Goal: Task Accomplishment & Management: Use online tool/utility

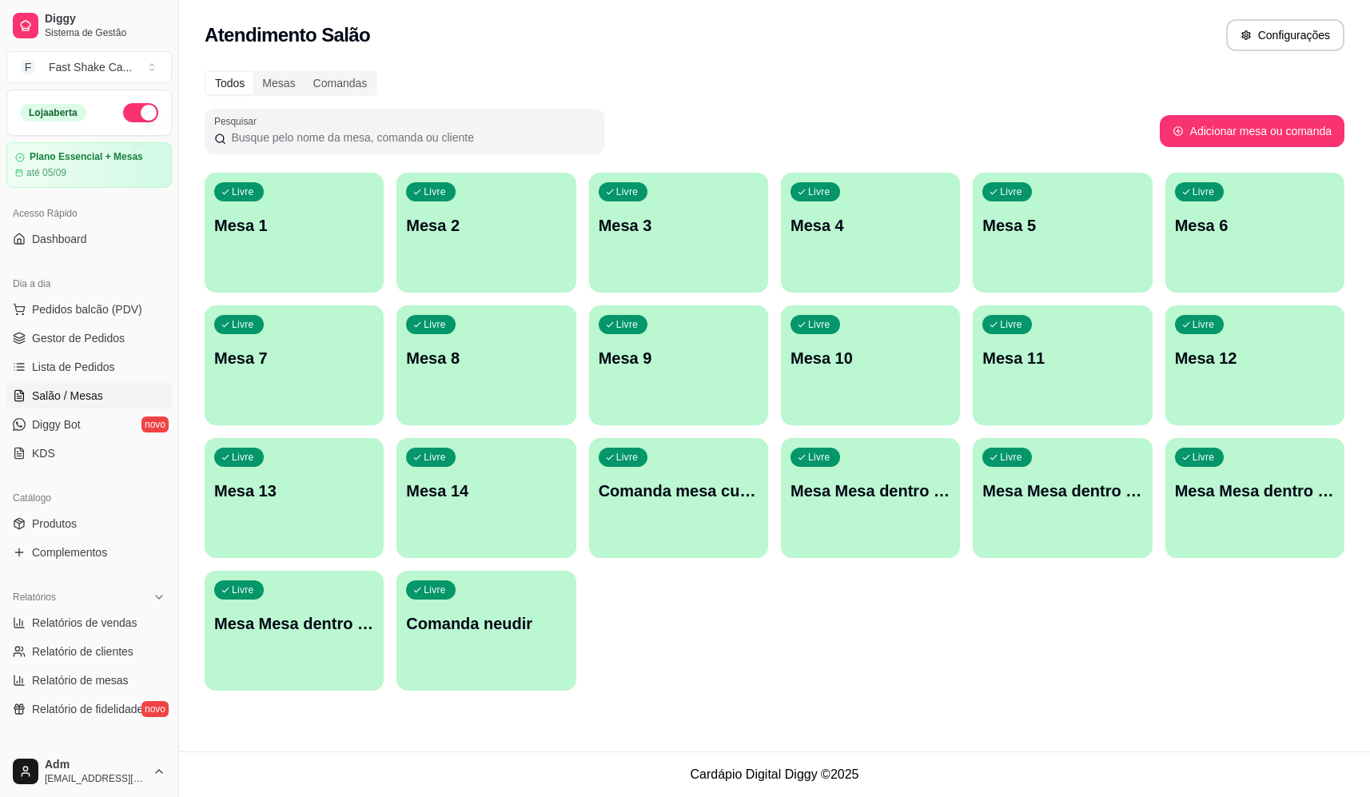
click at [472, 47] on div "Atendimento Salão Configurações" at bounding box center [774, 35] width 1139 height 32
click at [1050, 485] on p "Mesa Mesa dentro laranja" at bounding box center [1062, 490] width 160 height 22
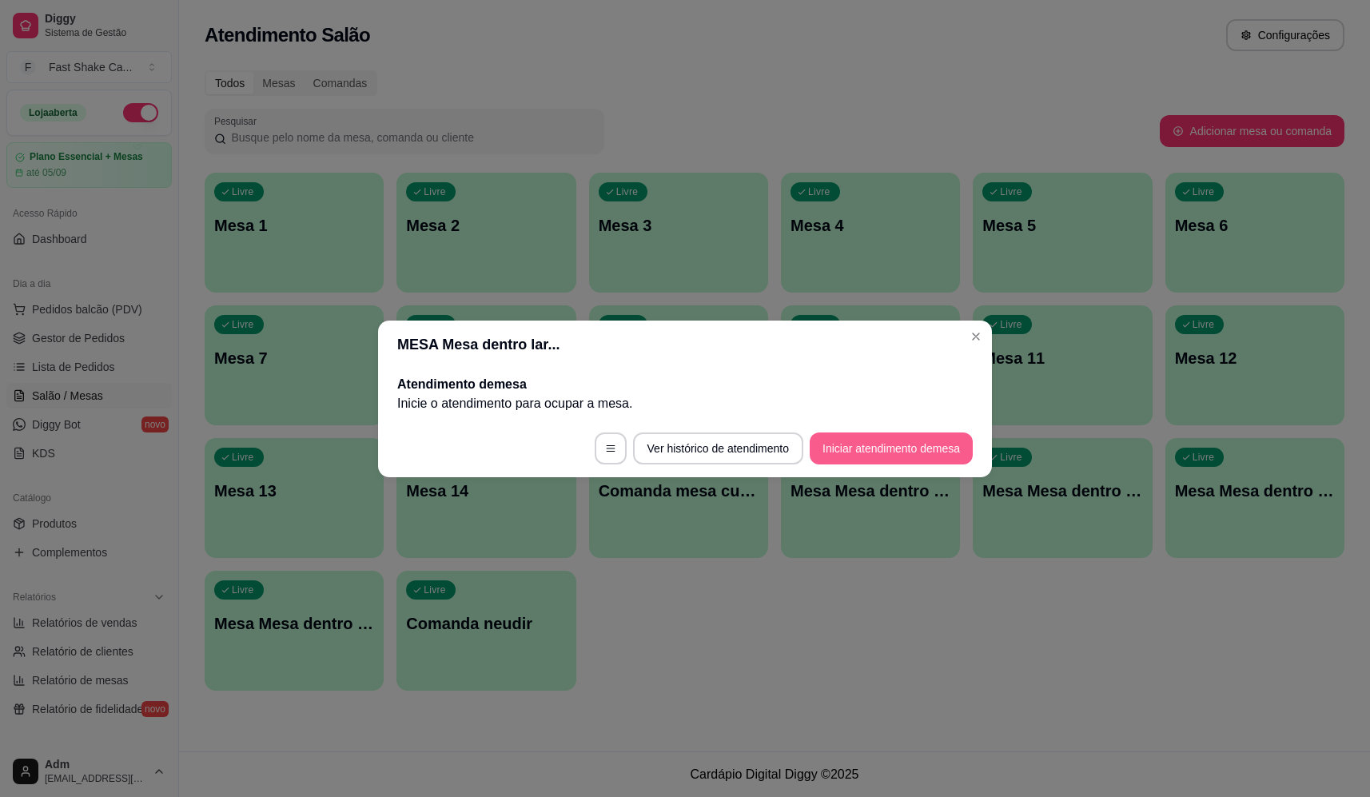
click at [856, 453] on button "Iniciar atendimento de mesa" at bounding box center [890, 448] width 163 height 32
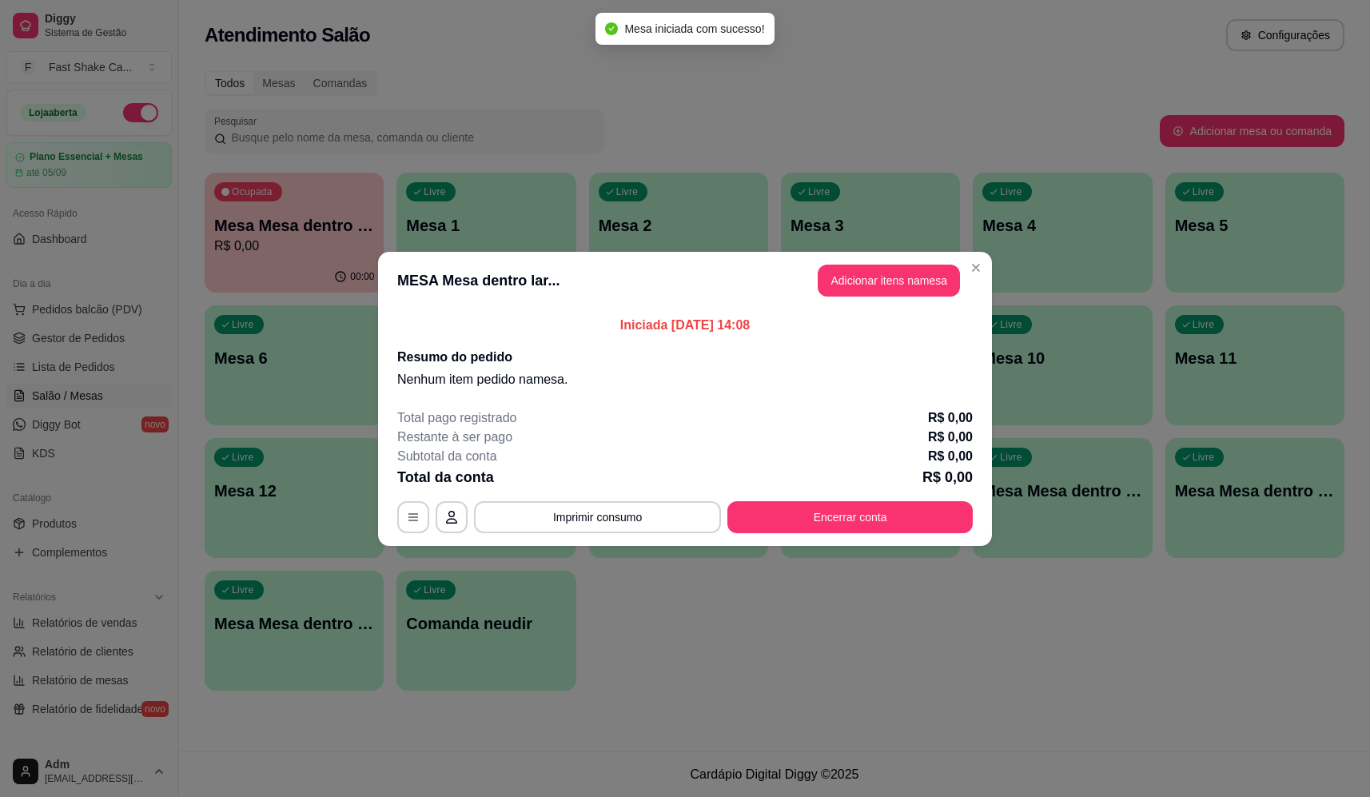
click at [888, 272] on button "Adicionar itens na mesa" at bounding box center [888, 280] width 142 height 32
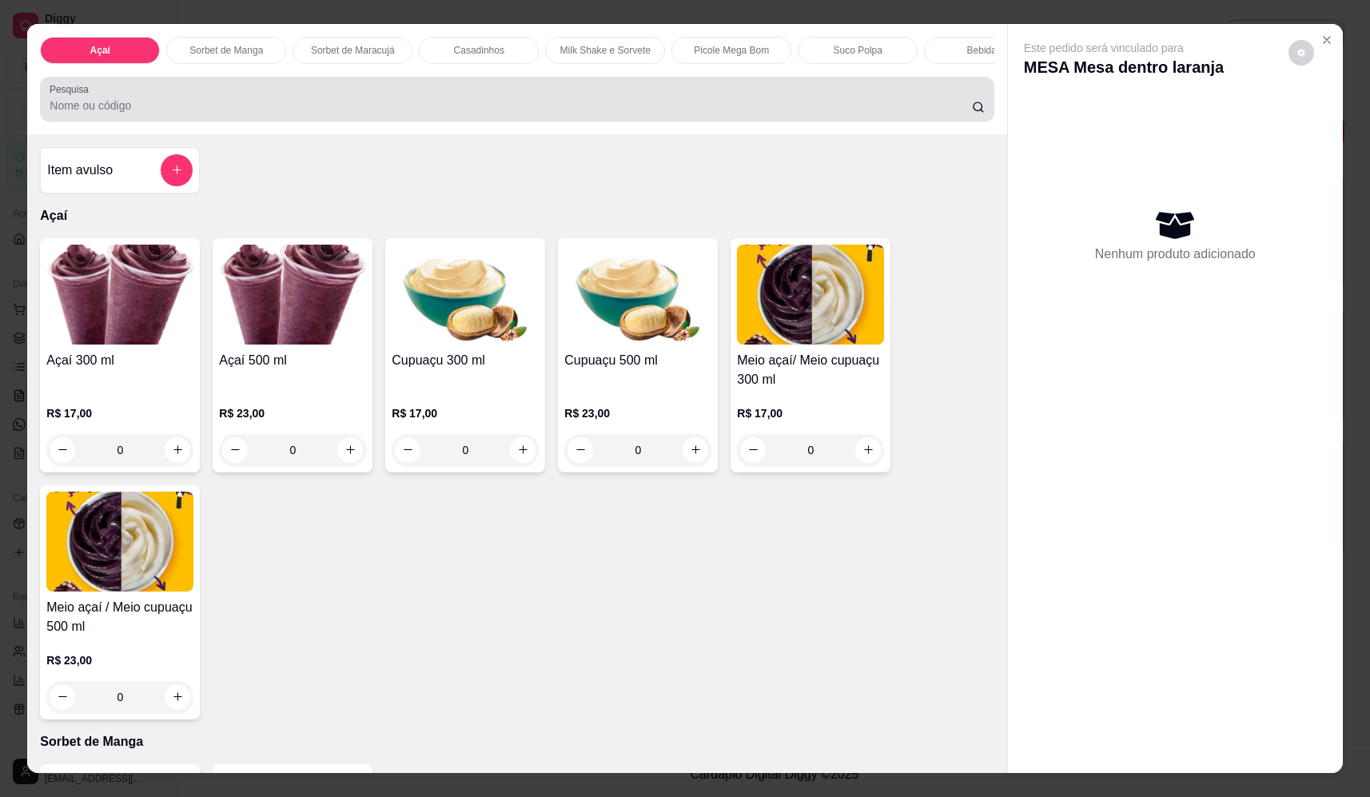
click at [225, 113] on input "Pesquisa" at bounding box center [511, 105] width 922 height 16
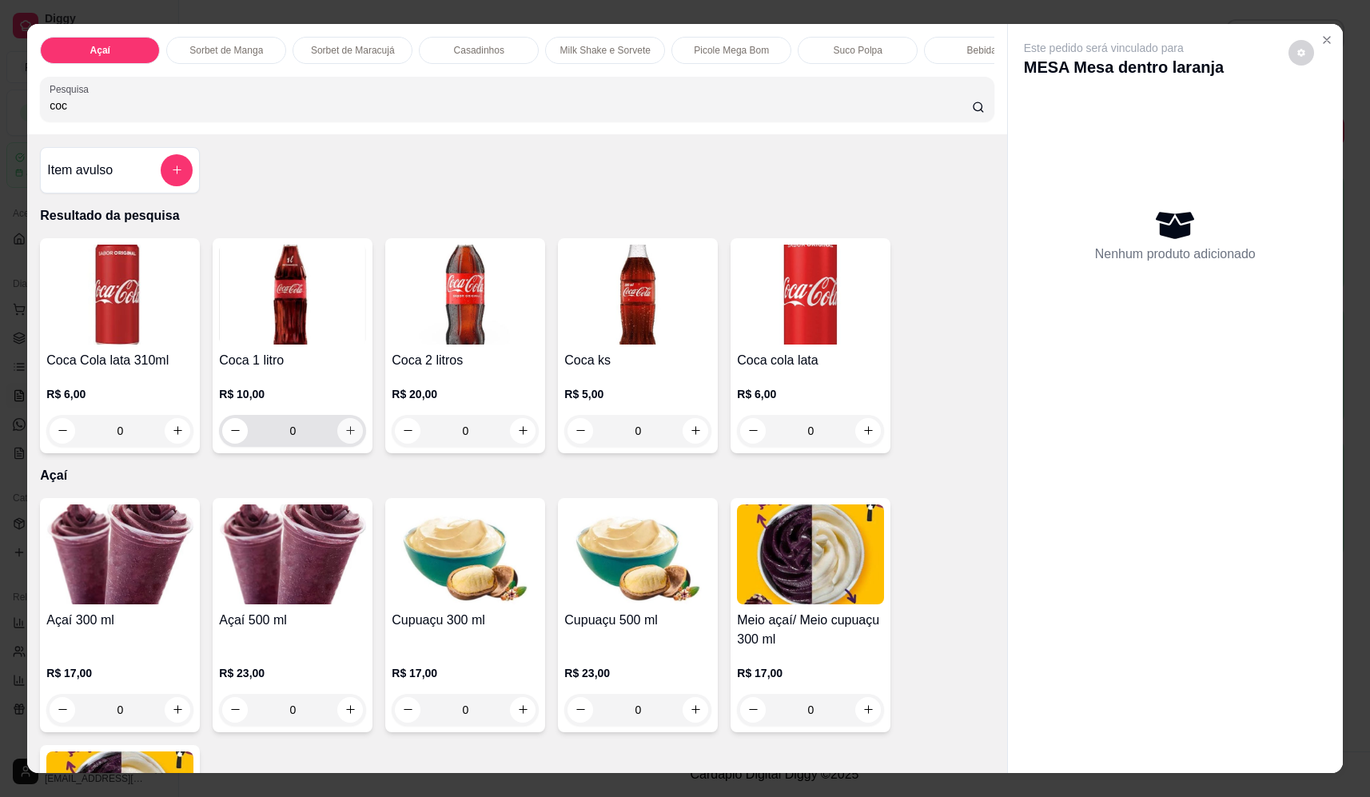
type input "coc"
click at [348, 435] on icon "increase-product-quantity" at bounding box center [350, 431] width 8 height 8
type input "1"
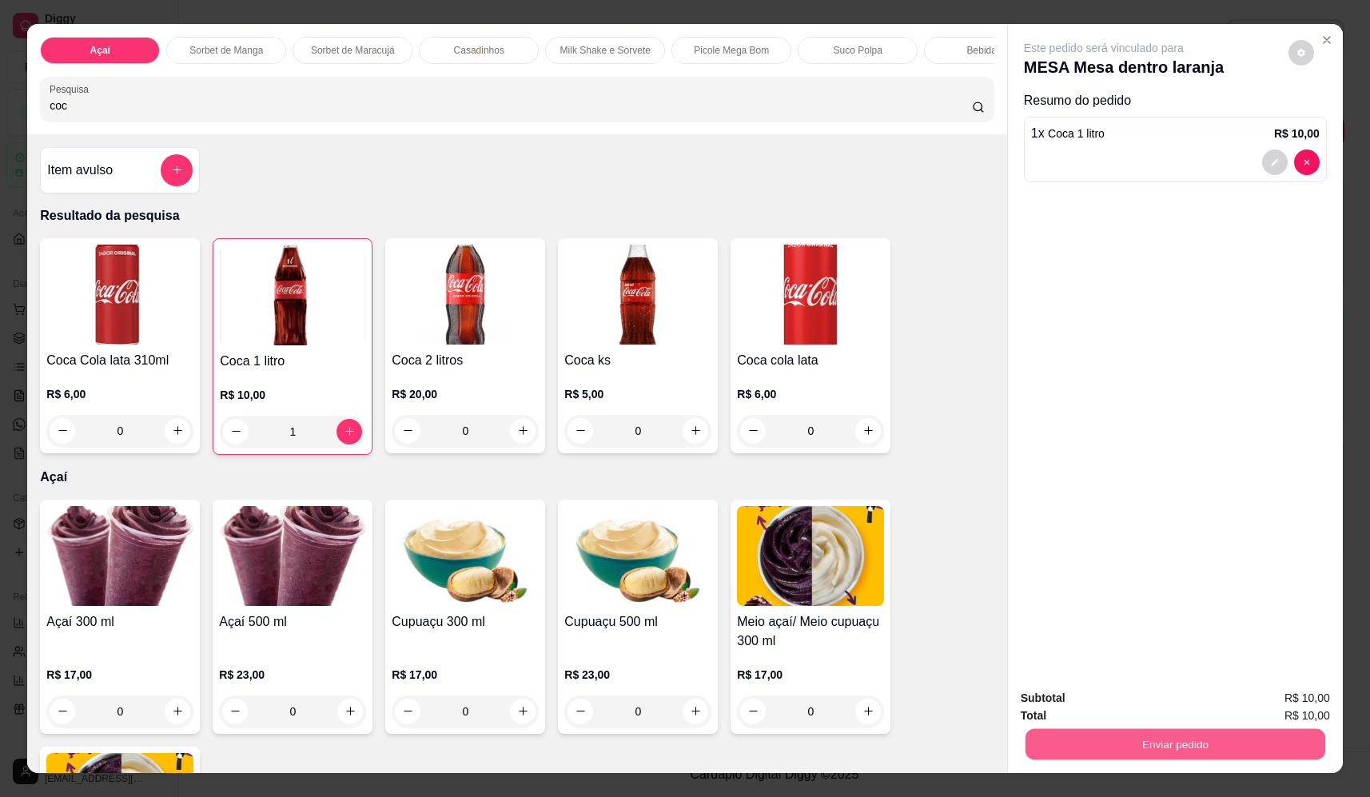
click at [1164, 733] on button "Enviar pedido" at bounding box center [1175, 744] width 300 height 31
click at [1150, 706] on button "Não registrar e enviar pedido" at bounding box center [1122, 705] width 166 height 30
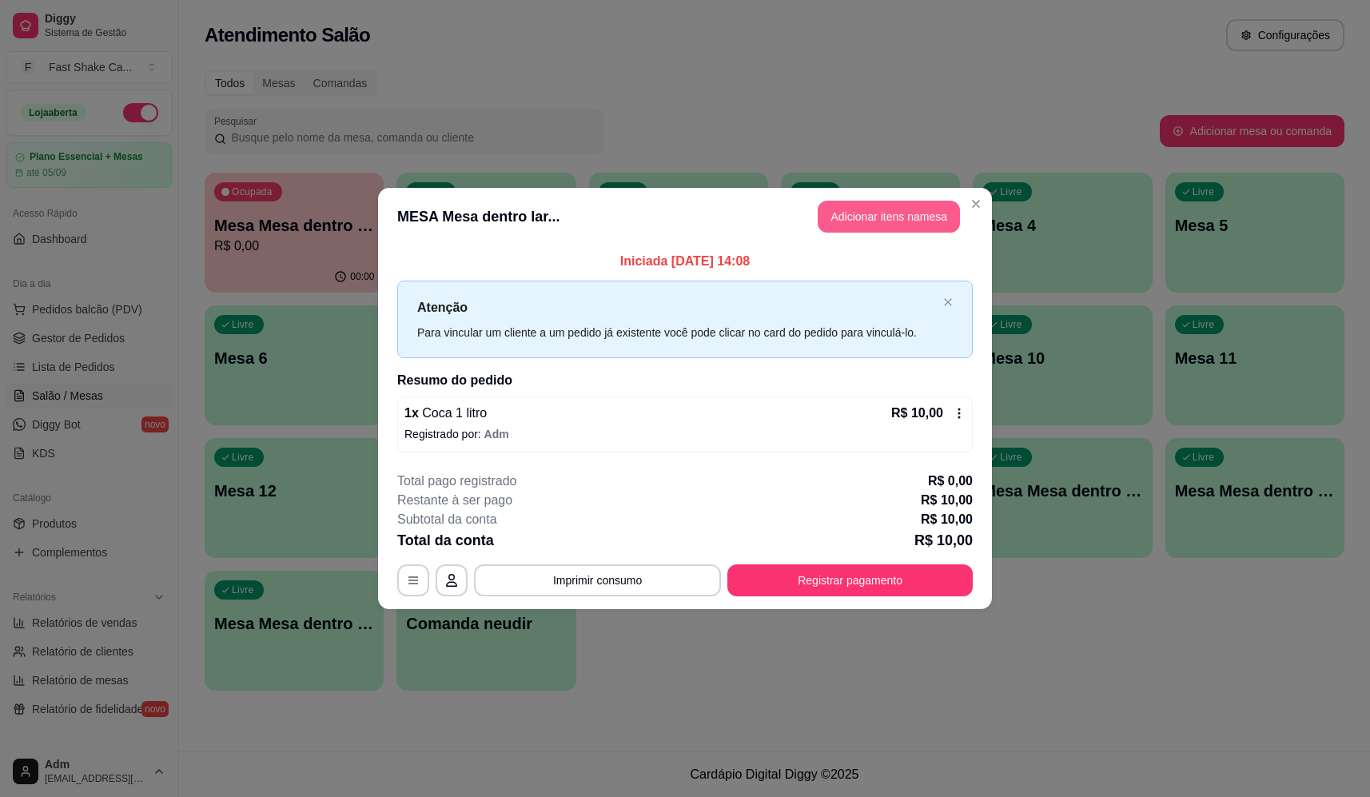
click at [892, 221] on button "Adicionar itens na mesa" at bounding box center [888, 217] width 142 height 32
click at [202, 113] on input "Pesquisa" at bounding box center [511, 105] width 922 height 16
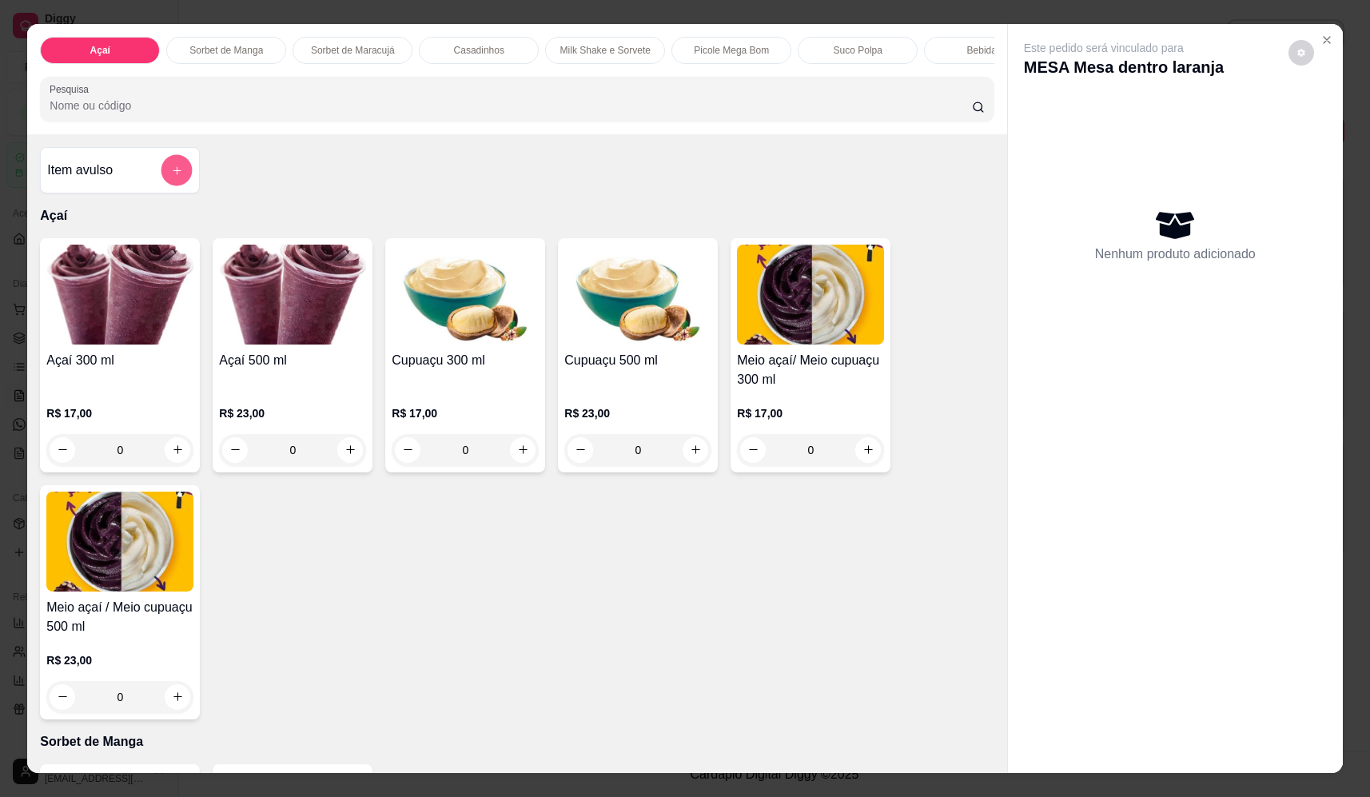
click at [181, 186] on button "add-separate-item" at bounding box center [176, 170] width 31 height 31
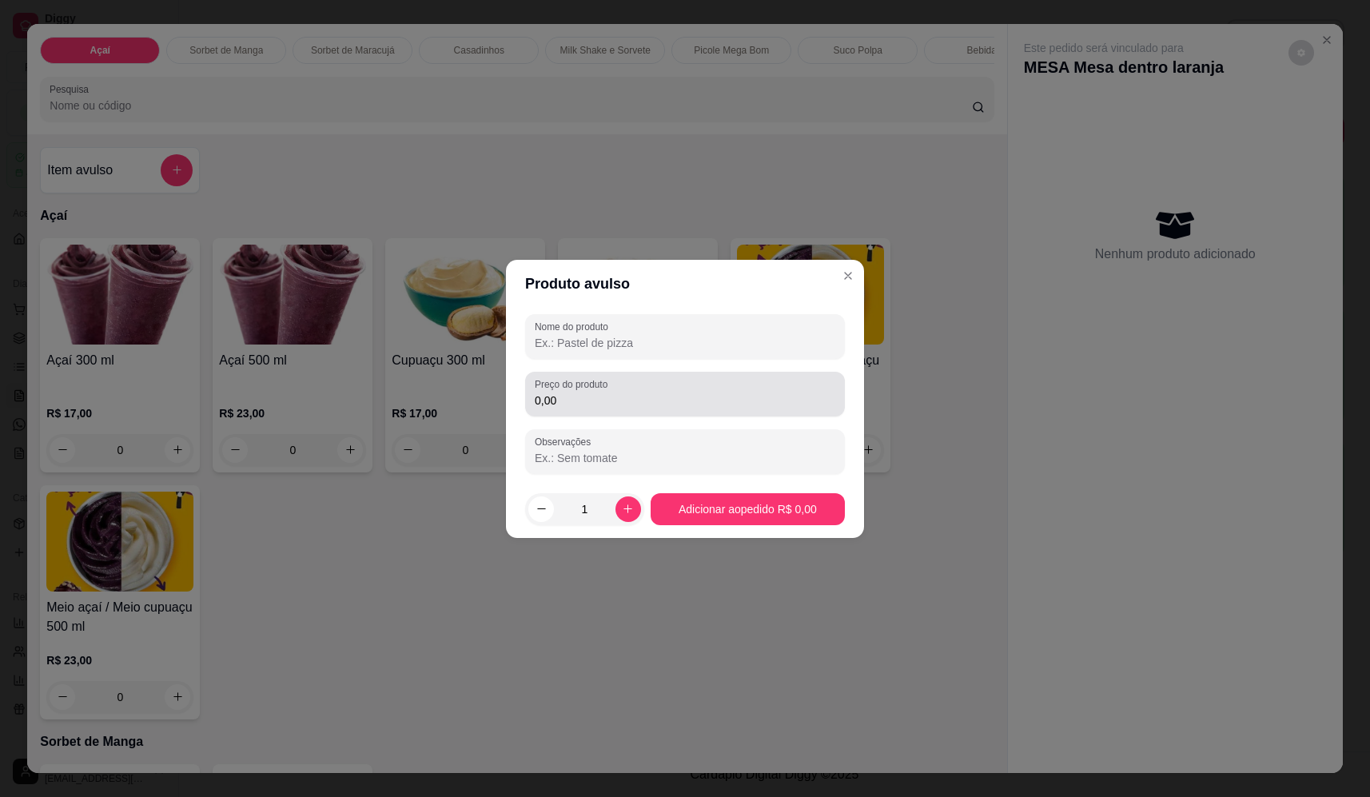
drag, startPoint x: 639, startPoint y: 357, endPoint x: 631, endPoint y: 348, distance: 12.5
click at [633, 352] on div "Nome do produto" at bounding box center [685, 336] width 320 height 45
type input "sorvete"
click at [678, 385] on div "0,00" at bounding box center [685, 394] width 300 height 32
click at [639, 405] on input "0,00" at bounding box center [685, 400] width 300 height 16
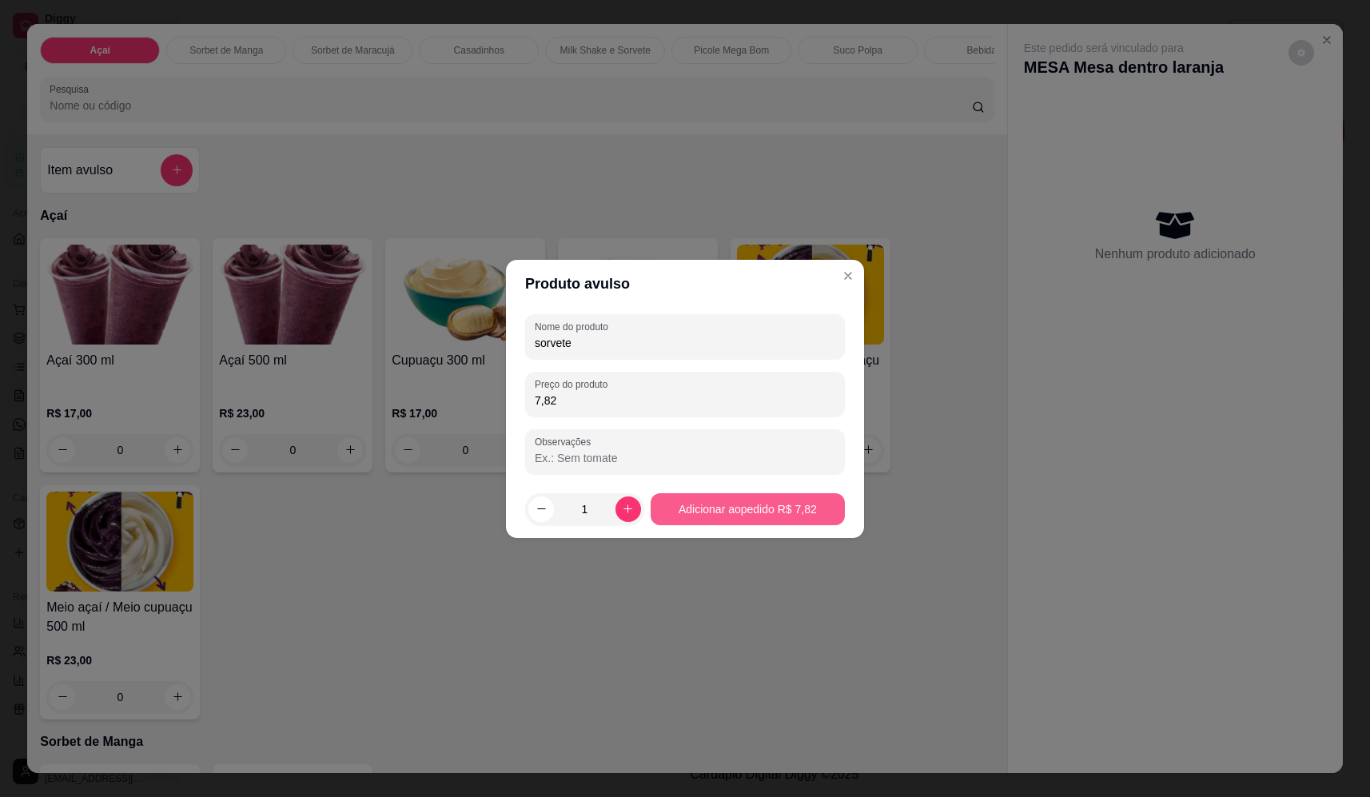
type input "7,82"
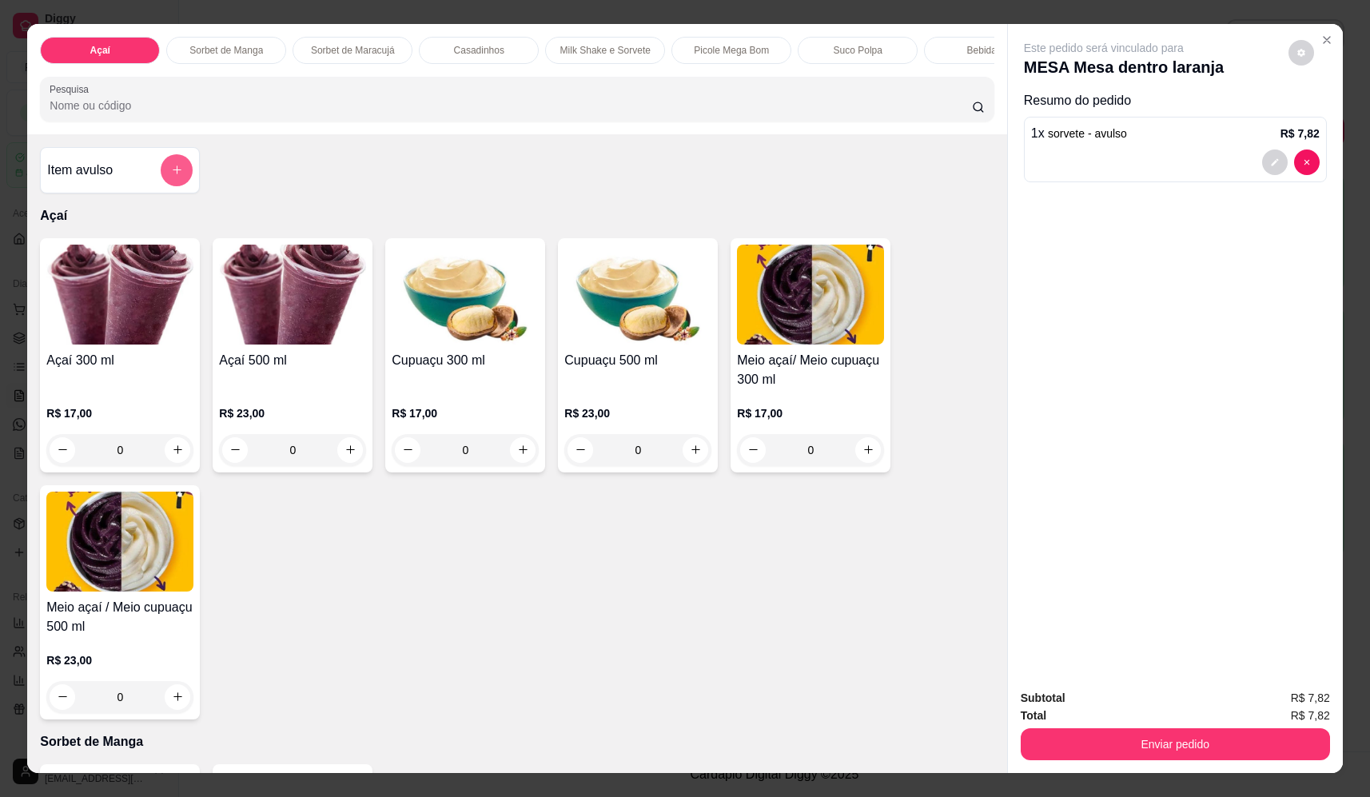
click at [164, 180] on button "add-separate-item" at bounding box center [177, 170] width 32 height 32
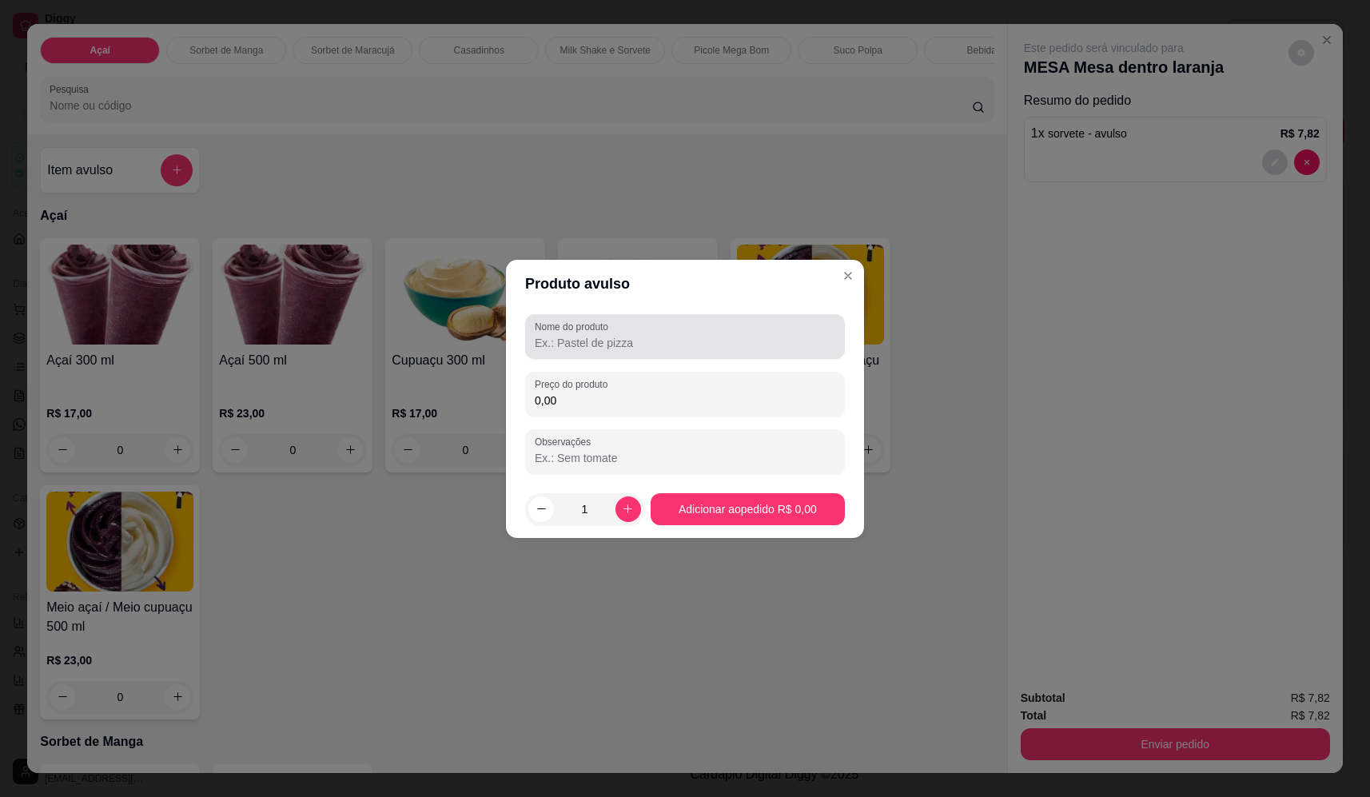
click at [640, 317] on div "Nome do produto" at bounding box center [685, 336] width 320 height 45
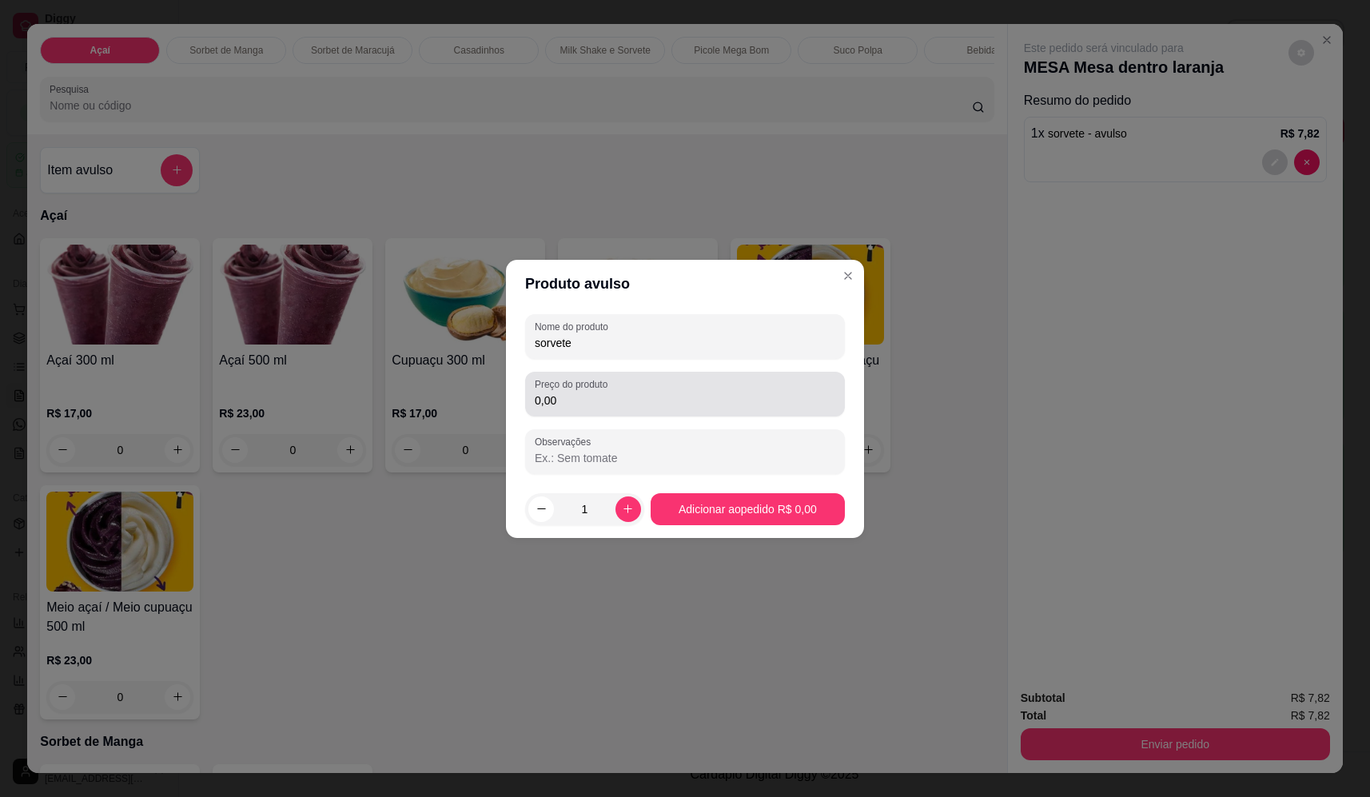
type input "sorvete"
click at [638, 397] on input "0,00" at bounding box center [685, 400] width 300 height 16
type input "18,02"
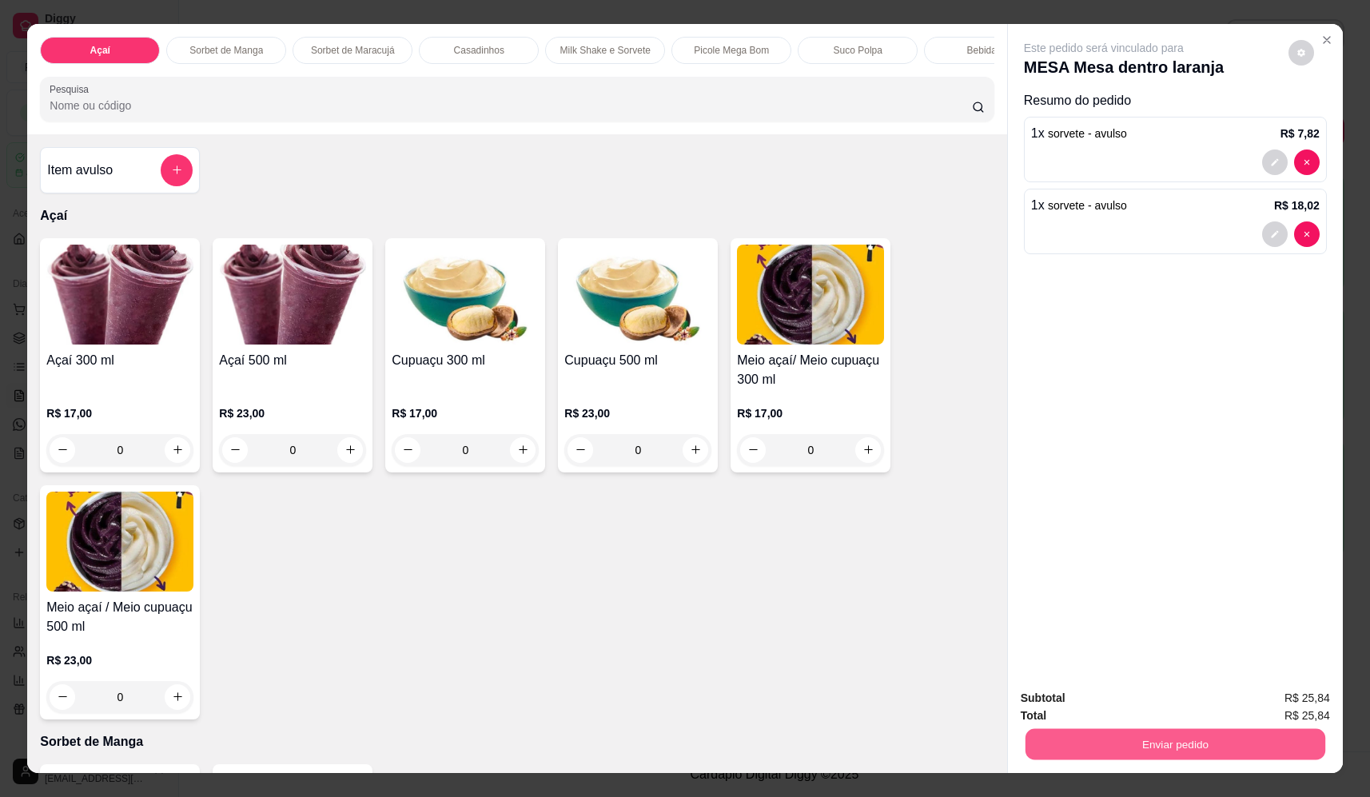
click at [1196, 750] on button "Enviar pedido" at bounding box center [1175, 744] width 300 height 31
click at [1149, 706] on button "Não registrar e enviar pedido" at bounding box center [1121, 705] width 161 height 30
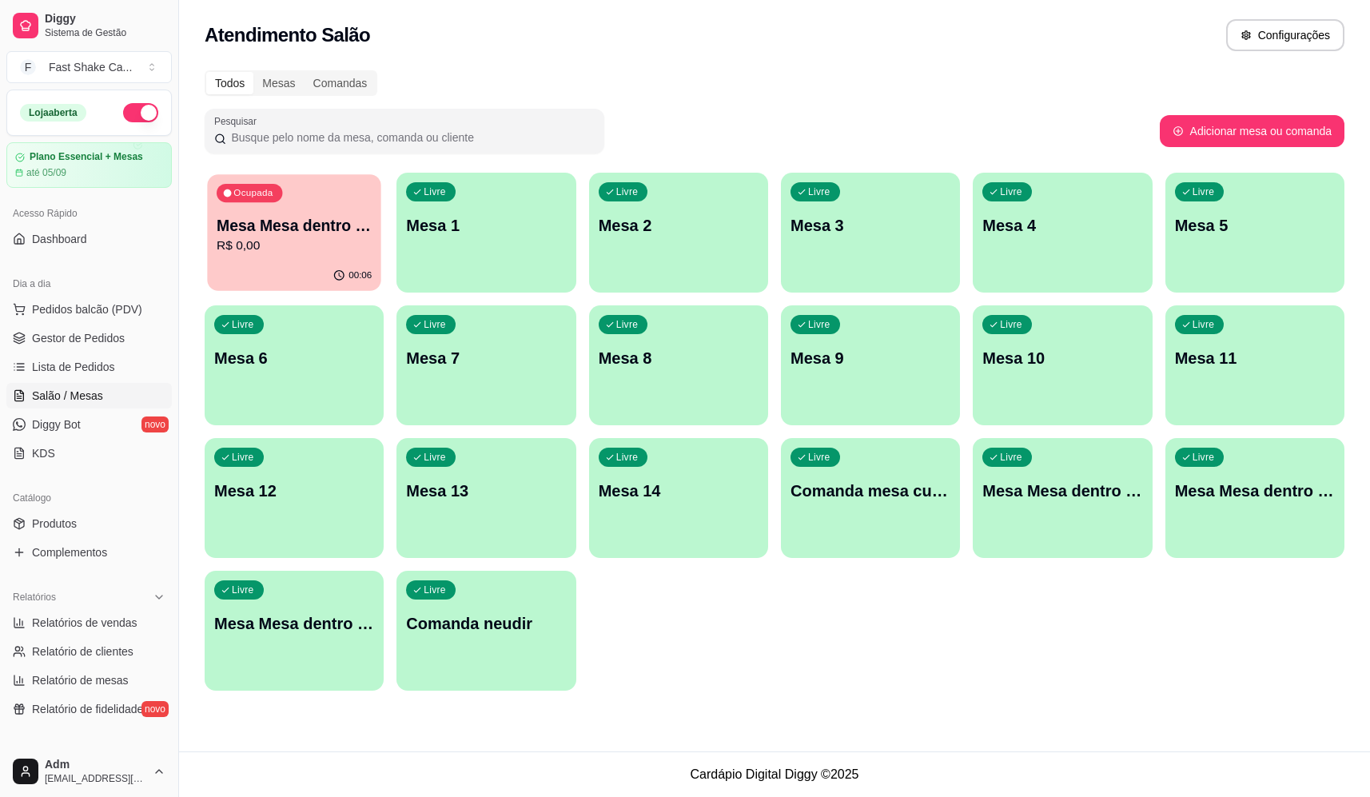
click at [272, 233] on p "Mesa Mesa dentro laranja" at bounding box center [294, 226] width 155 height 22
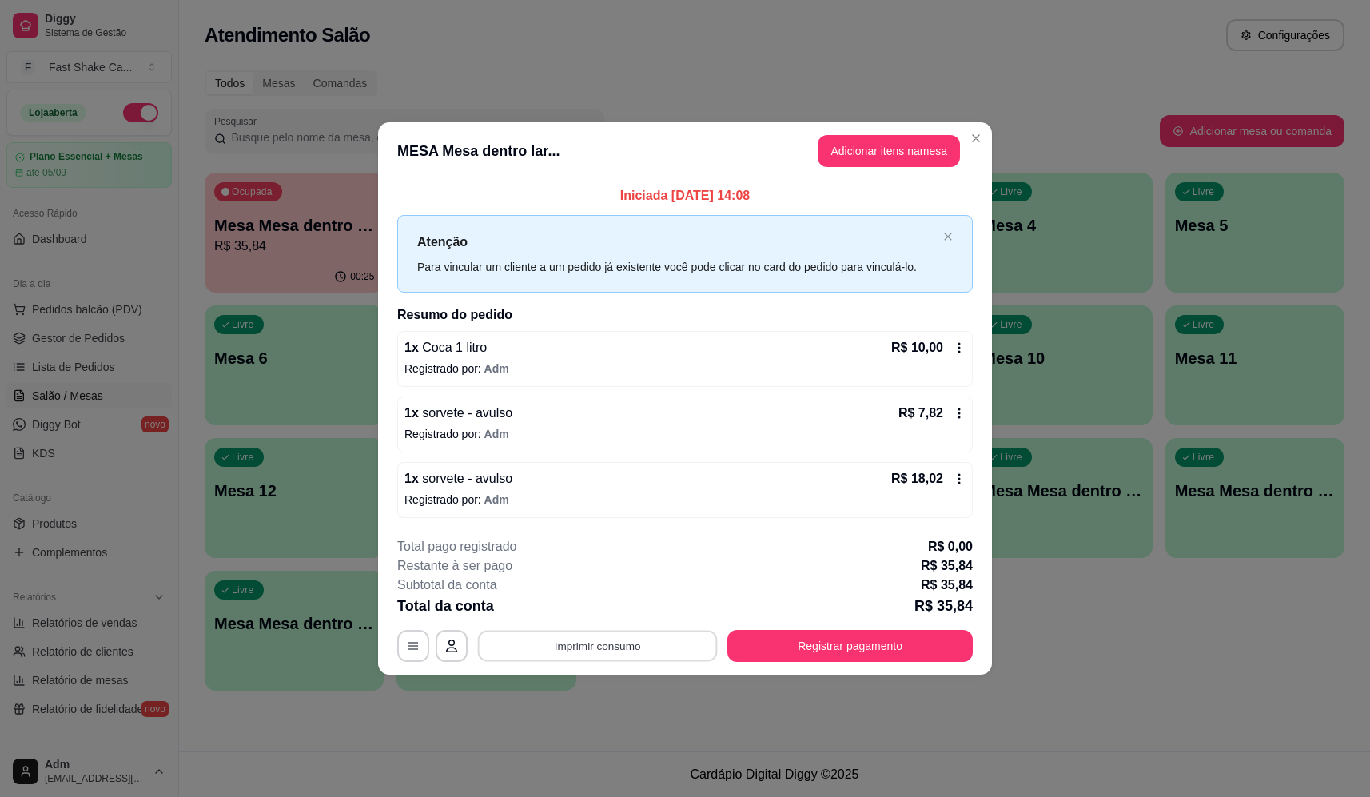
click at [562, 657] on button "Imprimir consumo" at bounding box center [598, 645] width 240 height 31
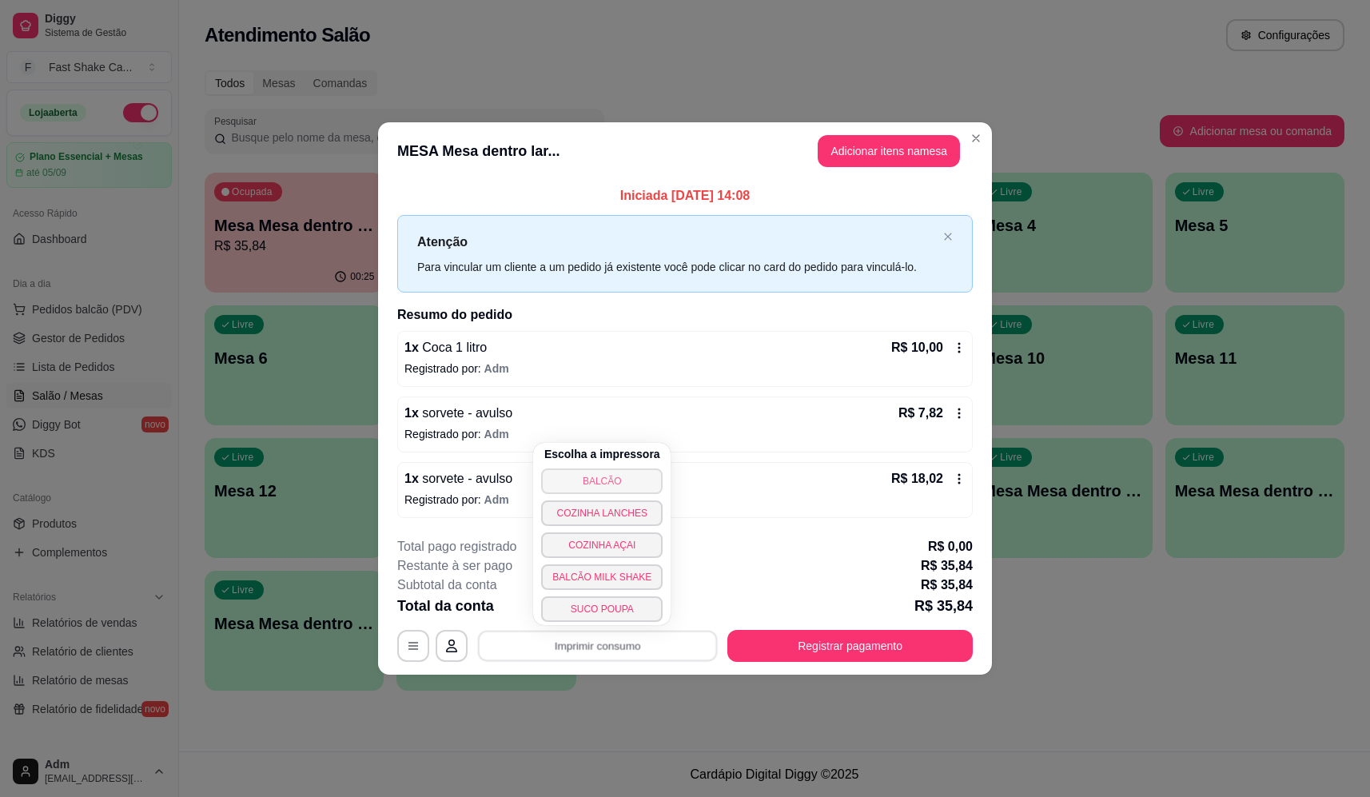
click at [585, 479] on button "BALCÃO" at bounding box center [601, 481] width 121 height 26
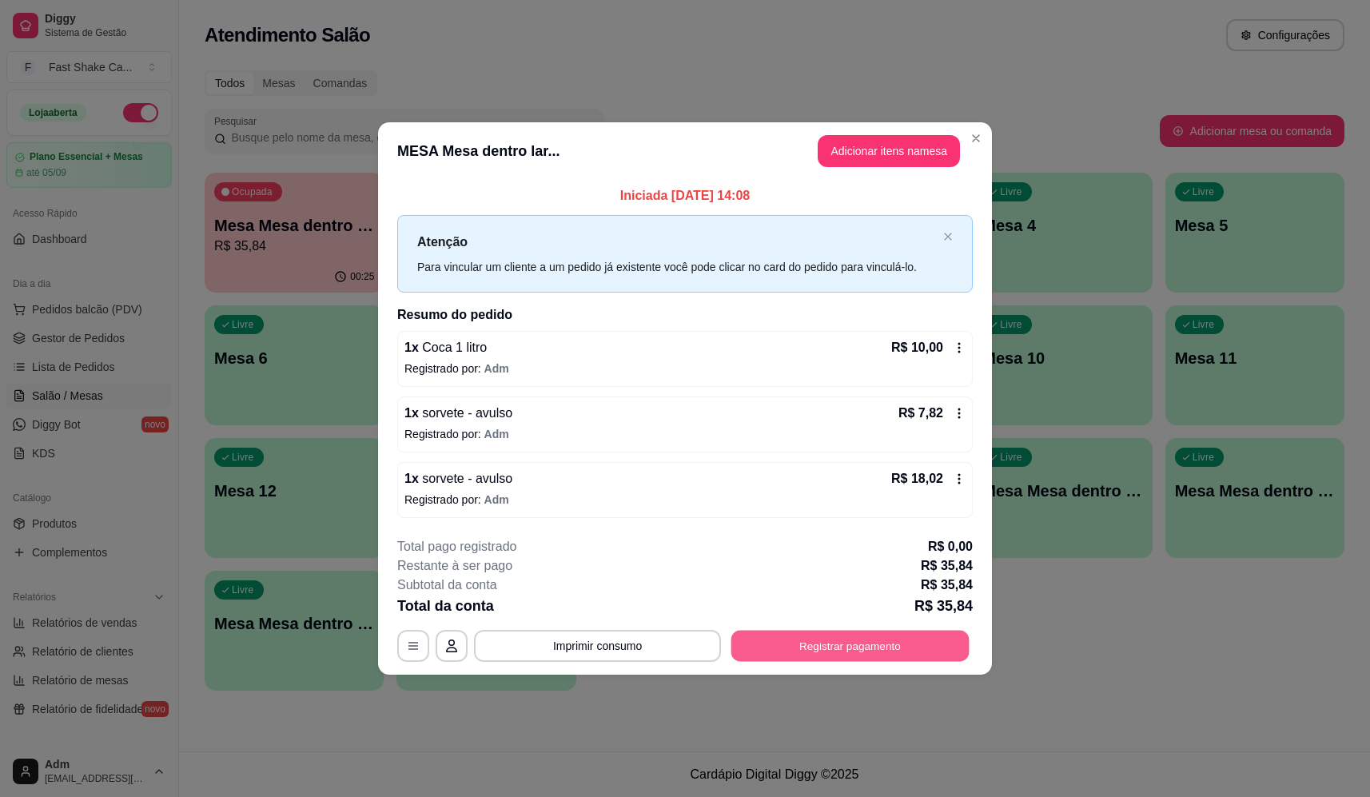
click at [917, 632] on button "Registrar pagamento" at bounding box center [850, 645] width 238 height 31
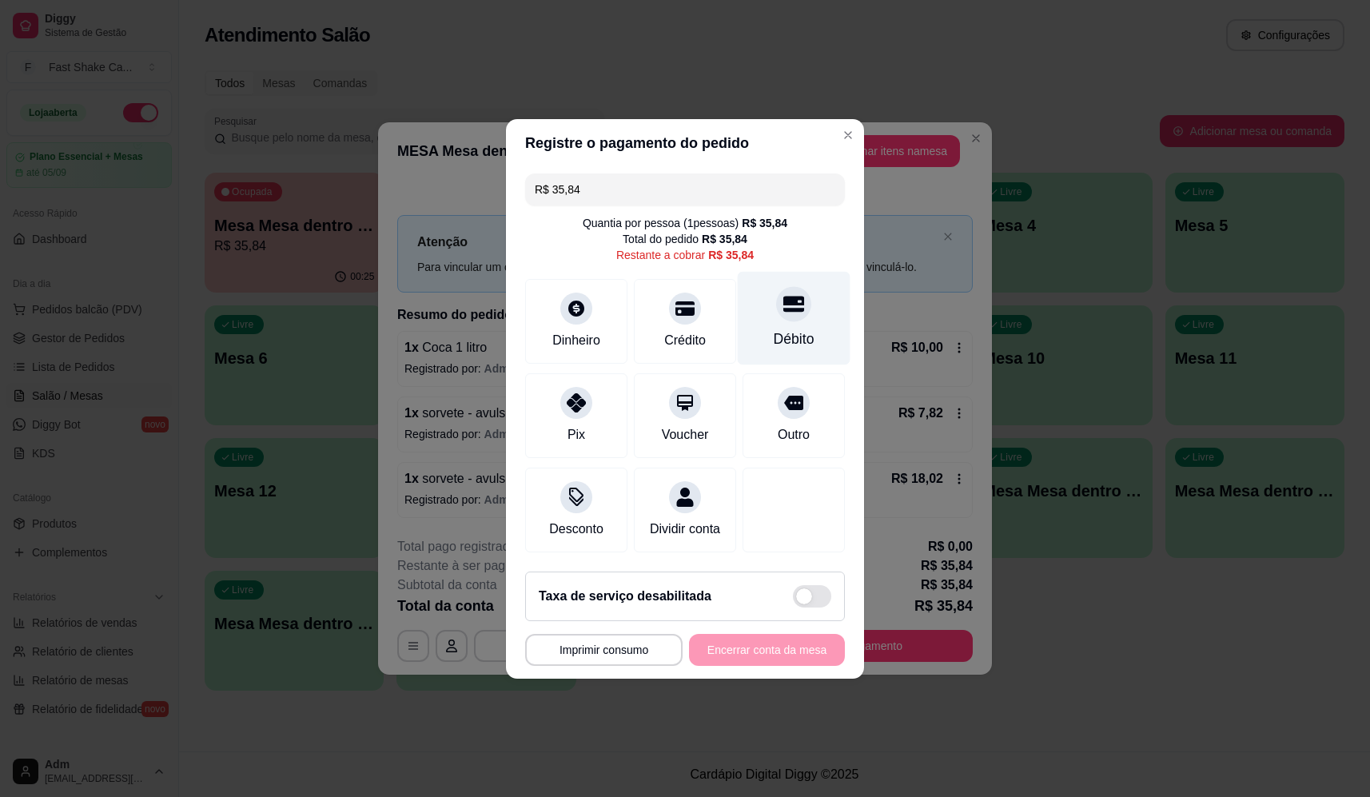
click at [785, 315] on div "Débito" at bounding box center [794, 317] width 113 height 93
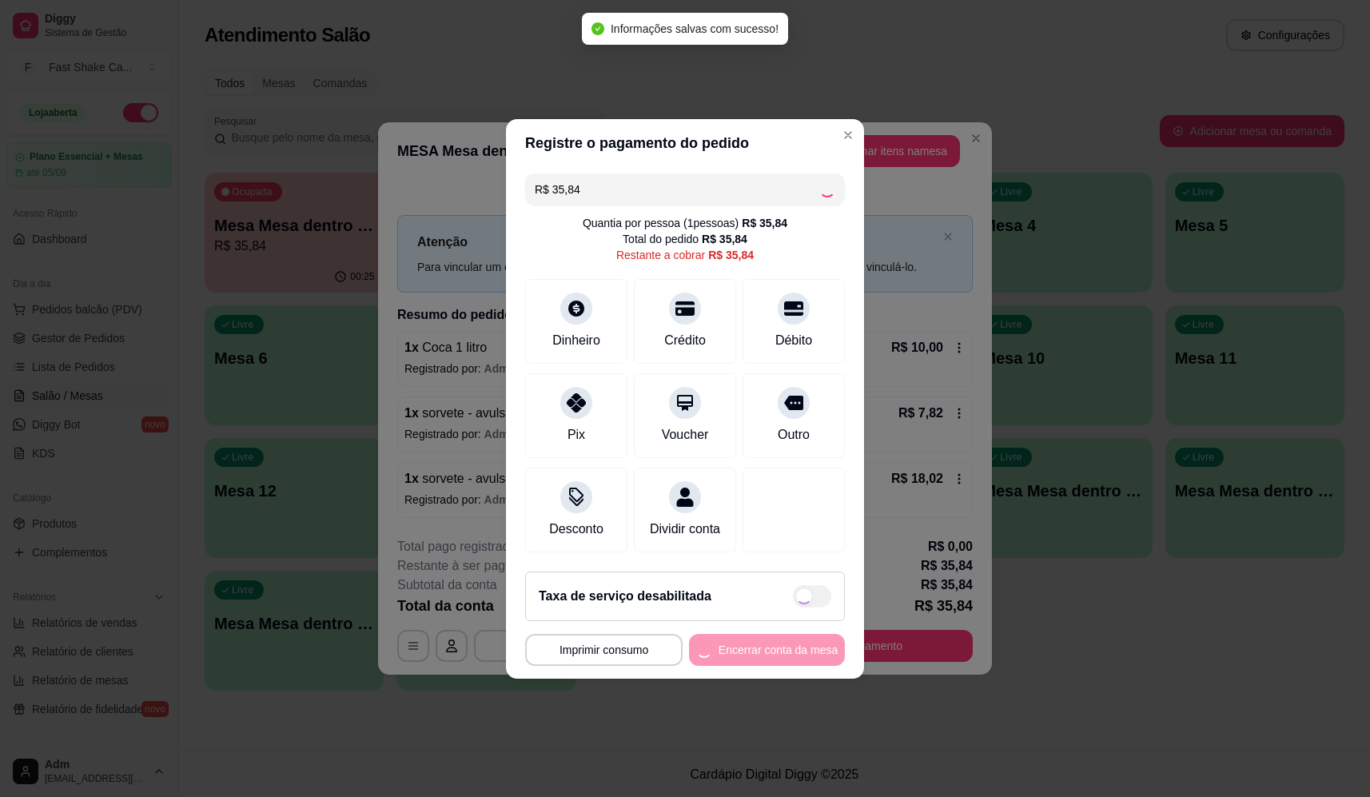
type input "R$ 0,00"
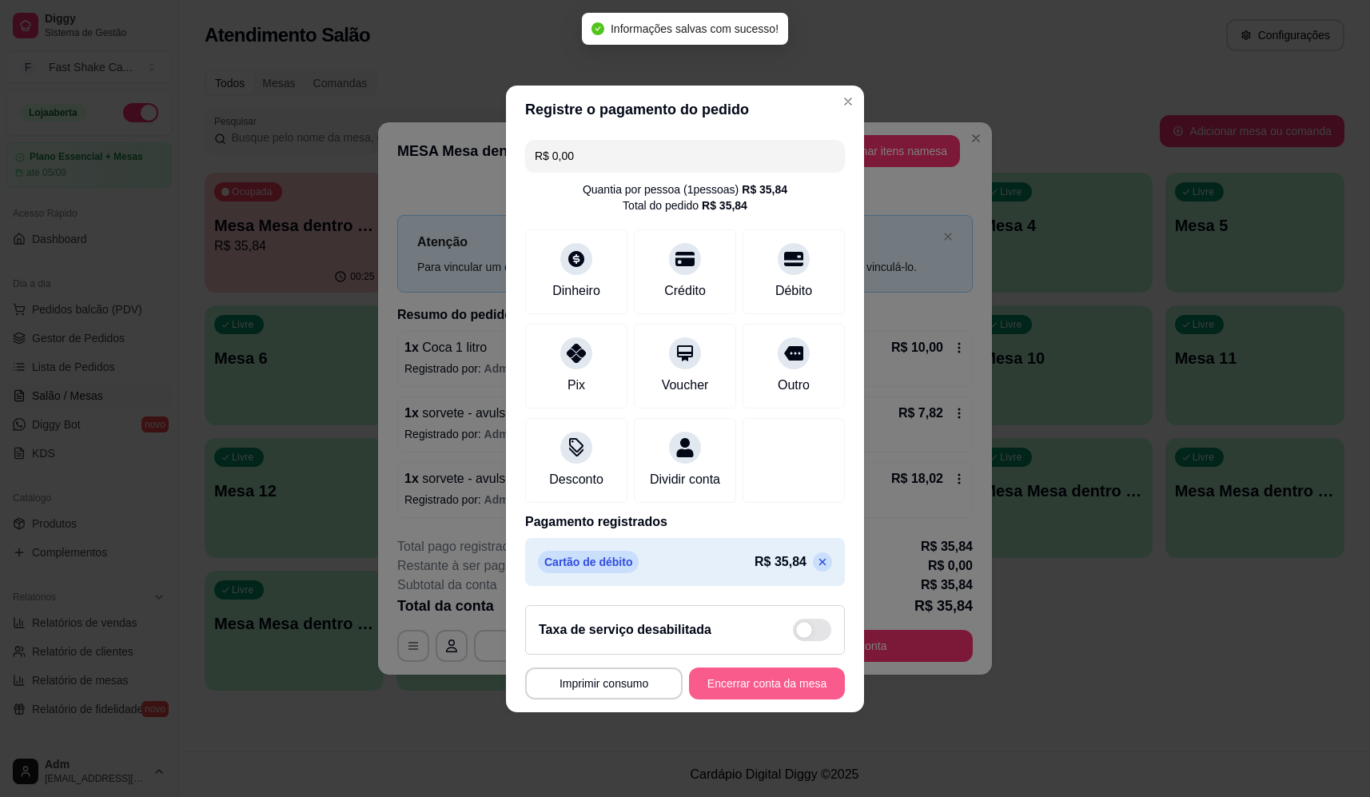
click at [769, 695] on button "Encerrar conta da mesa" at bounding box center [767, 683] width 156 height 32
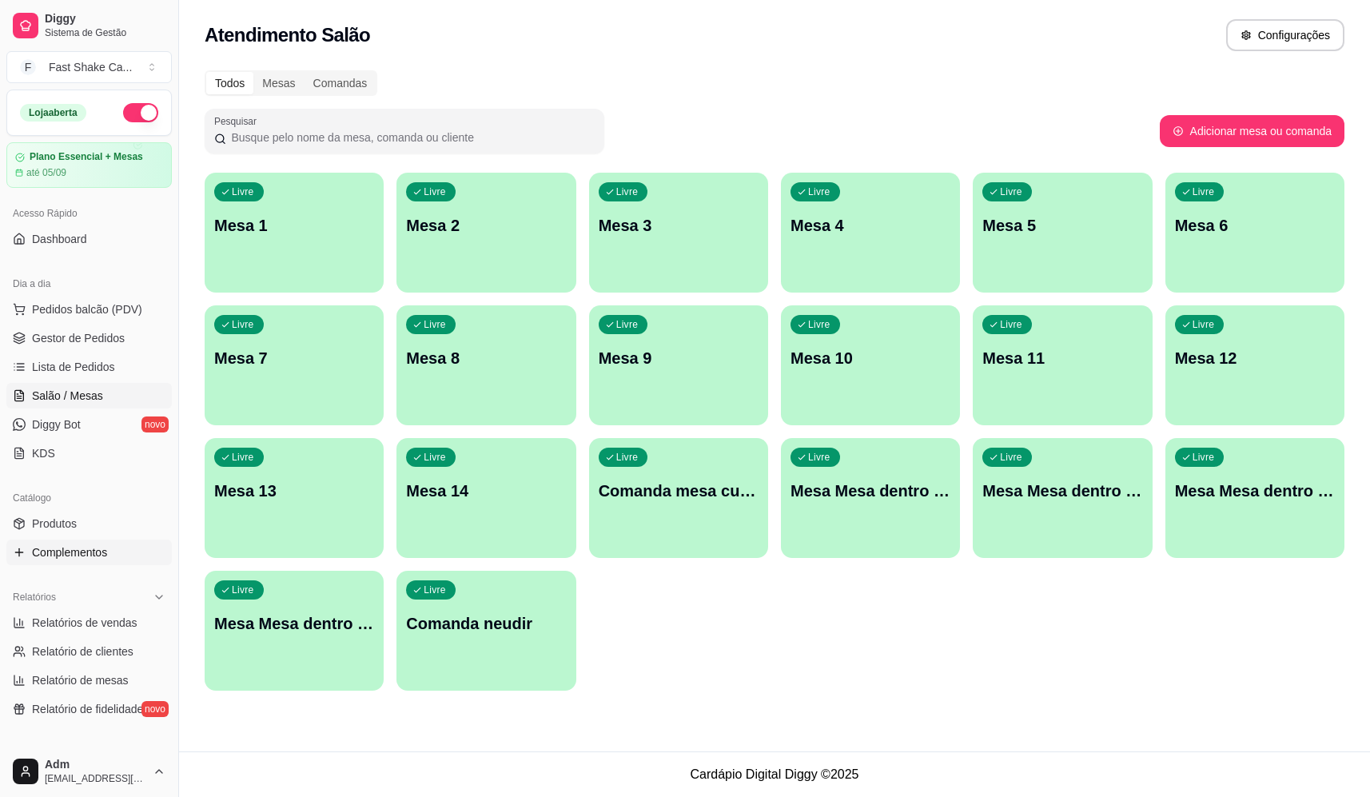
click at [65, 559] on span "Complementos" at bounding box center [69, 552] width 75 height 16
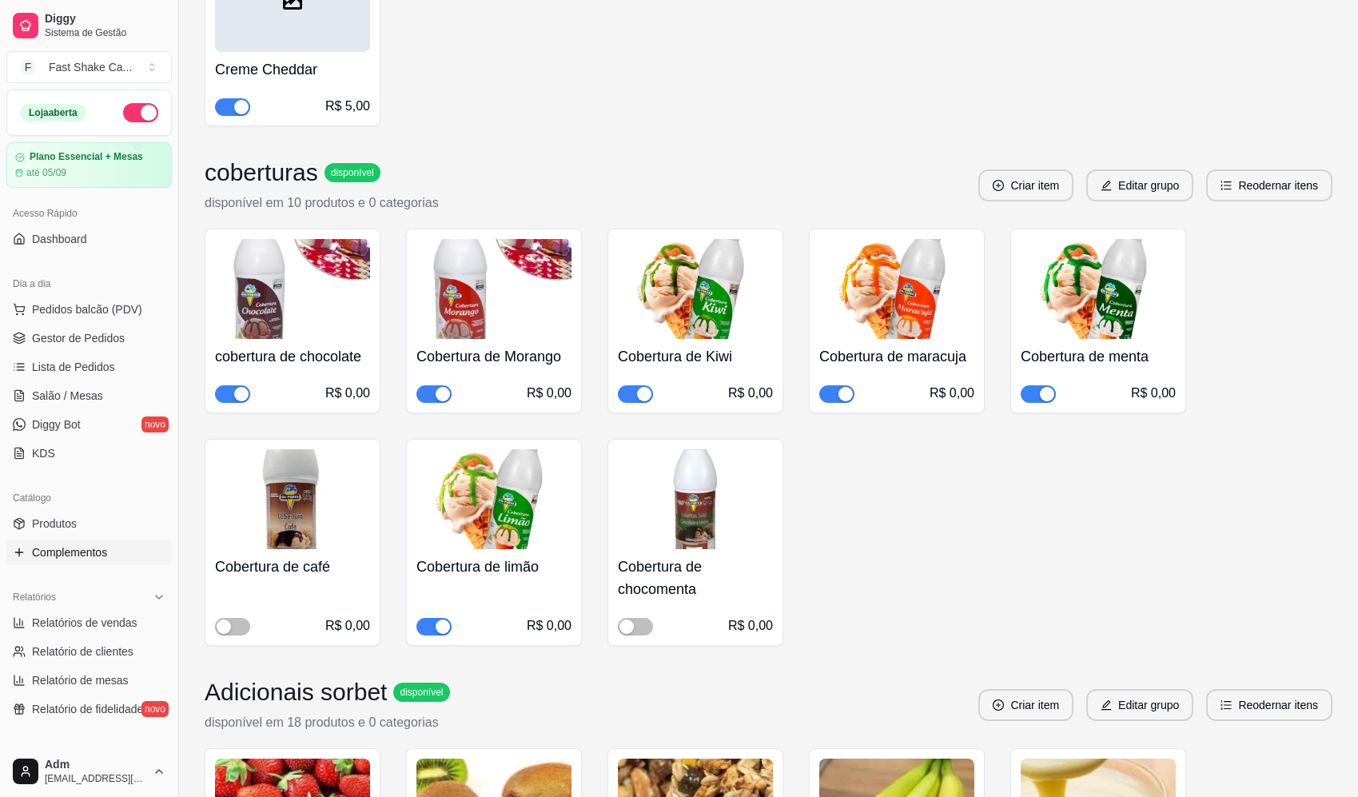
scroll to position [879, 0]
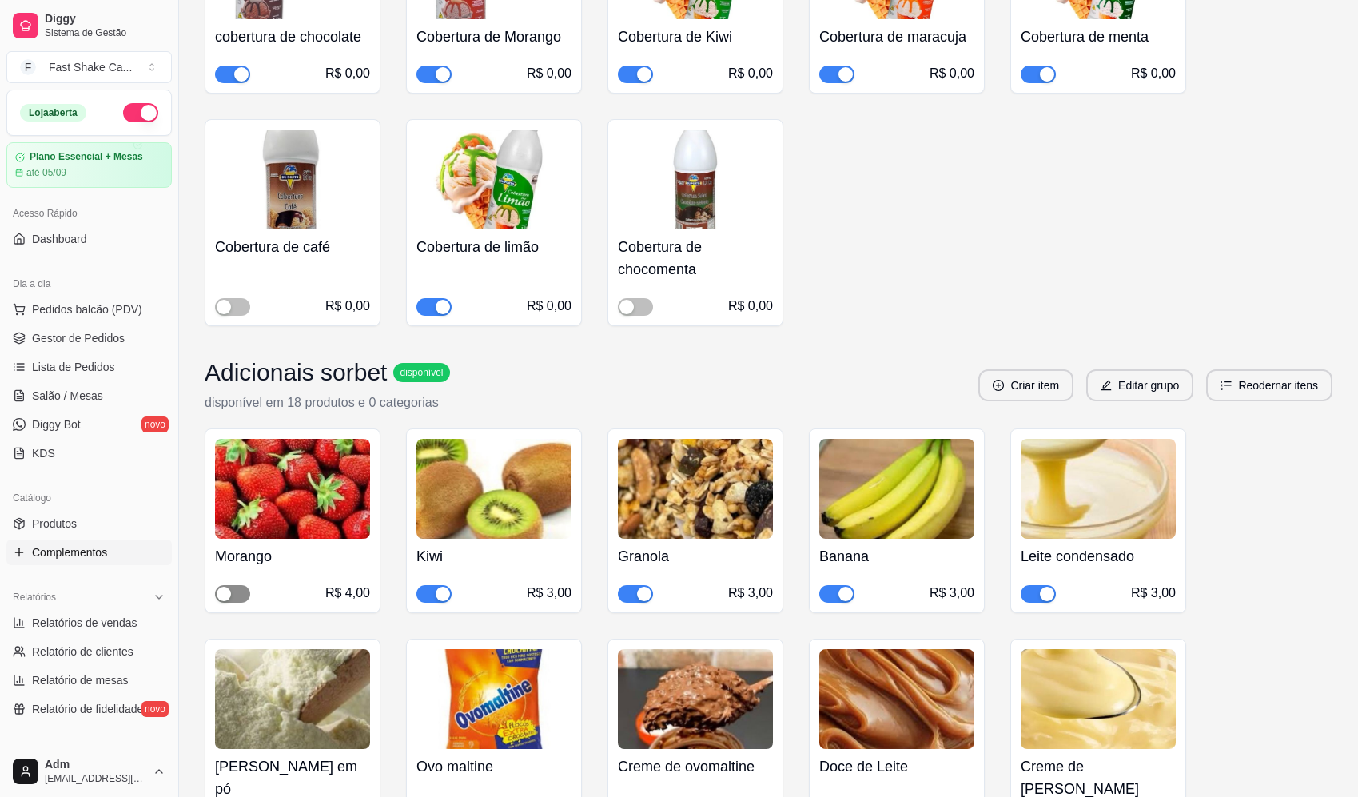
click at [236, 592] on span "button" at bounding box center [232, 594] width 35 height 18
click at [76, 393] on span "Salão / Mesas" at bounding box center [67, 396] width 71 height 16
